Goal: Task Accomplishment & Management: Use online tool/utility

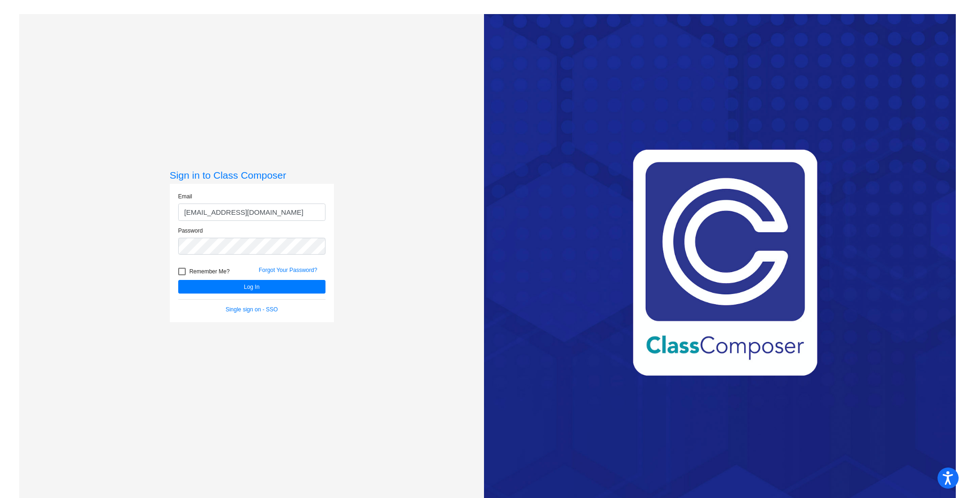
type input "[EMAIL_ADDRESS][DOMAIN_NAME]"
click at [178, 280] on button "Log In" at bounding box center [251, 287] width 147 height 14
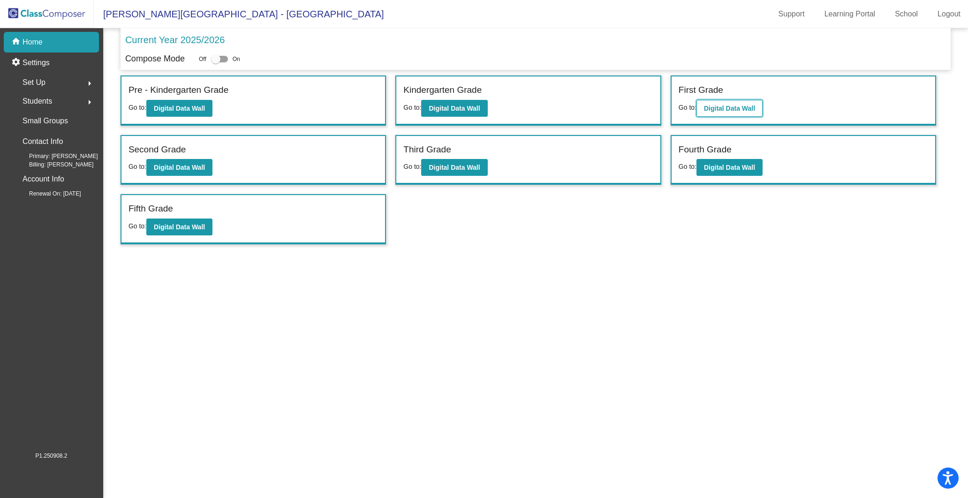
click at [726, 105] on b "Digital Data Wall" at bounding box center [729, 109] width 51 height 8
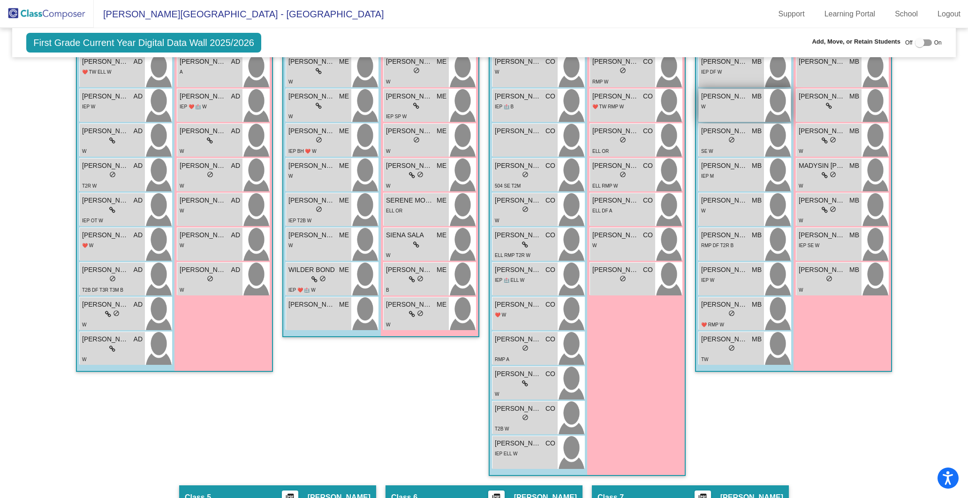
scroll to position [335, 0]
